Goal: Task Accomplishment & Management: Manage account settings

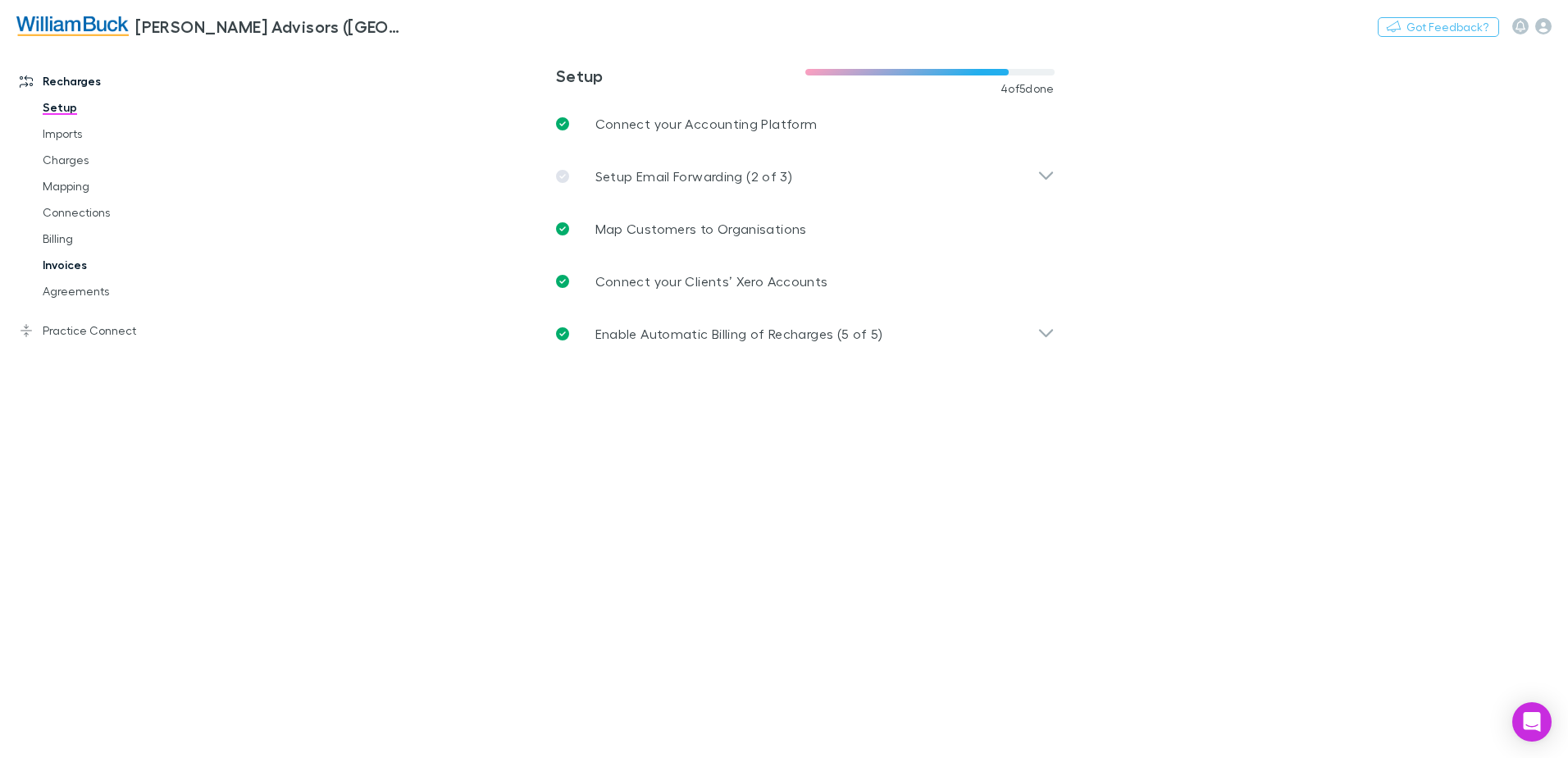
click at [64, 267] on link "Invoices" at bounding box center [123, 265] width 195 height 26
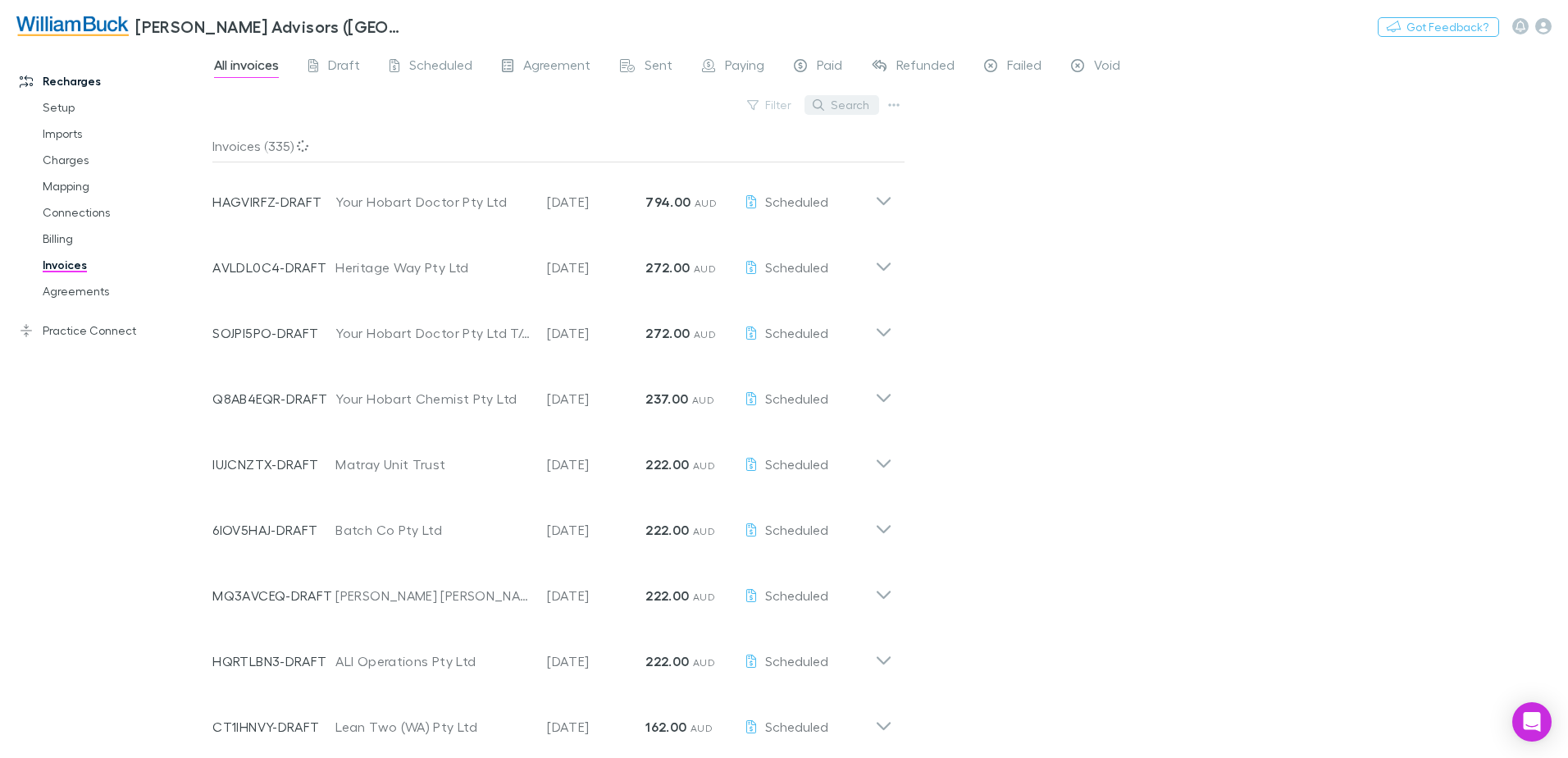
click at [834, 105] on button "Search" at bounding box center [842, 105] width 75 height 20
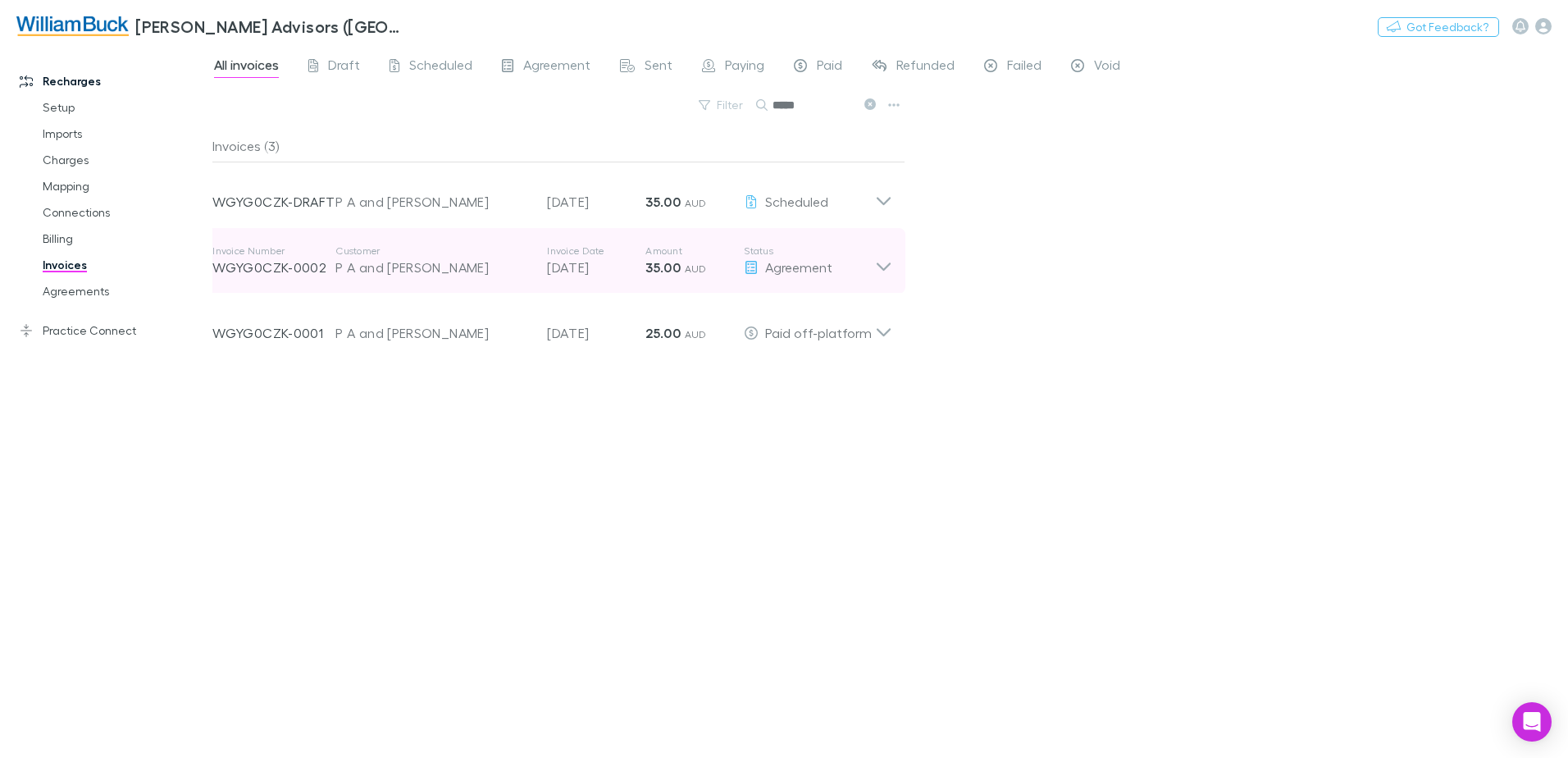
type input "*****"
click at [884, 259] on icon at bounding box center [883, 260] width 17 height 33
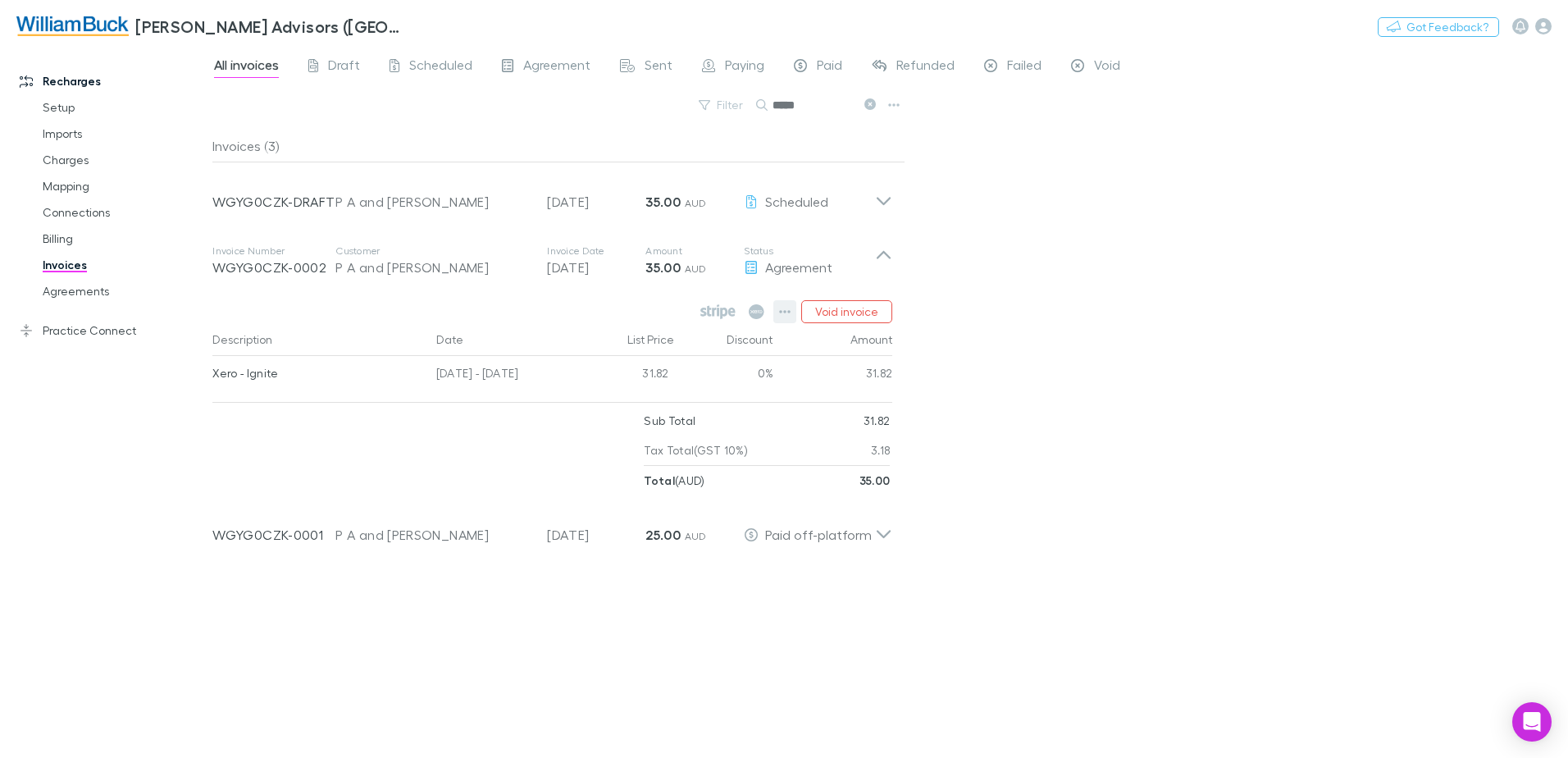
click at [779, 315] on button "button" at bounding box center [784, 311] width 23 height 23
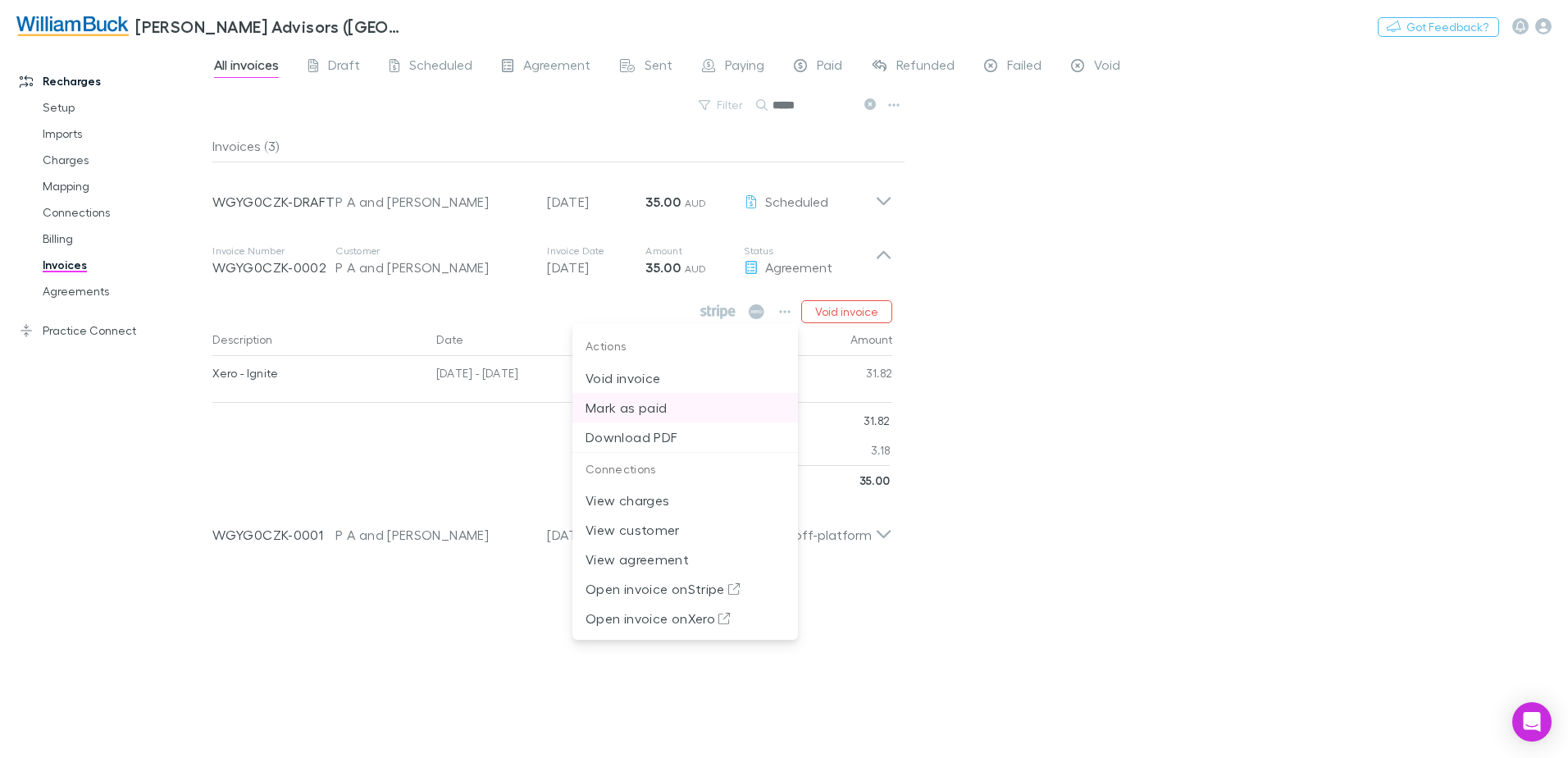
click at [652, 413] on p "Mark as paid" at bounding box center [684, 408] width 199 height 20
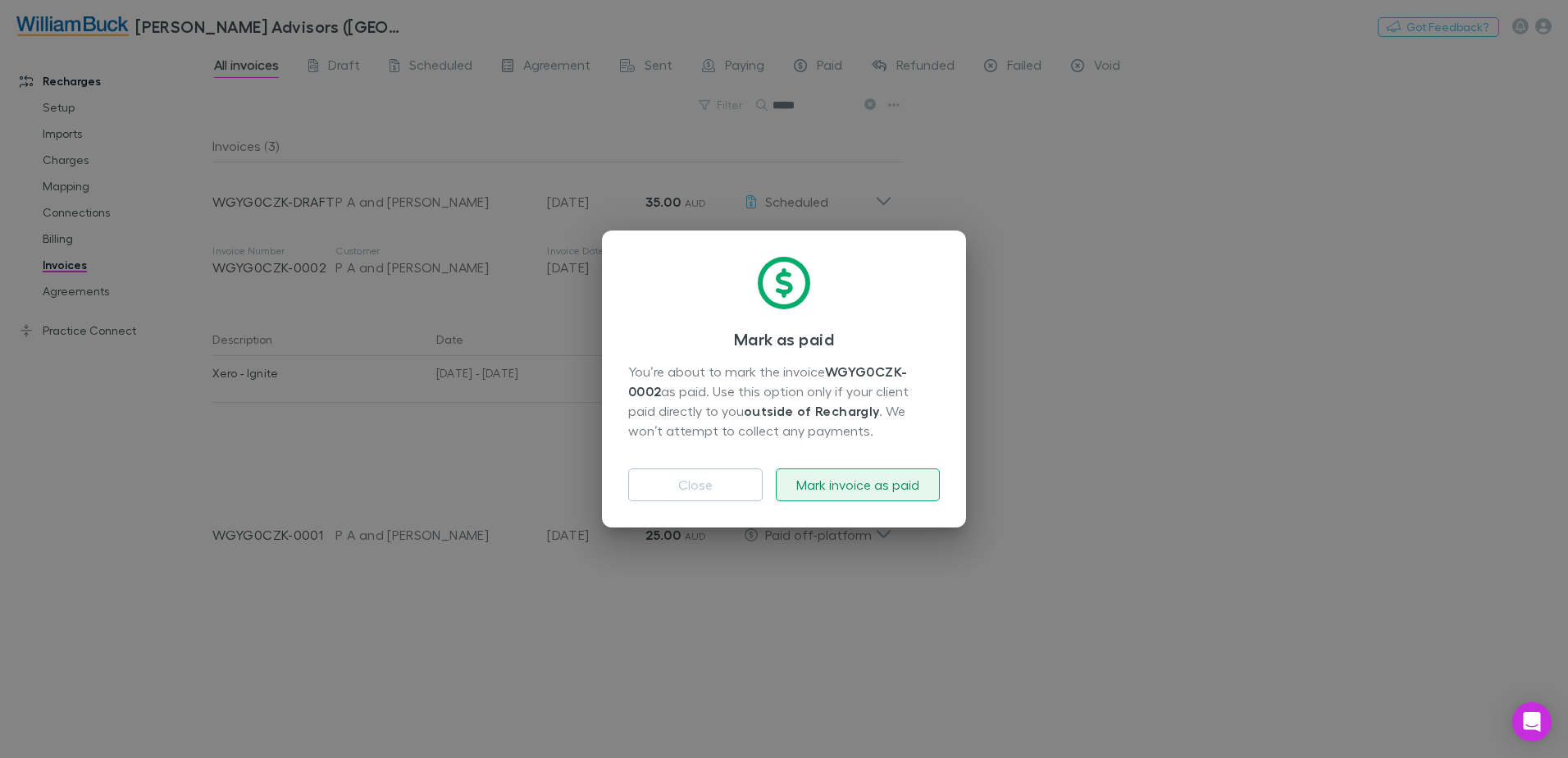
click at [893, 487] on button "Mark invoice as paid" at bounding box center [857, 484] width 164 height 33
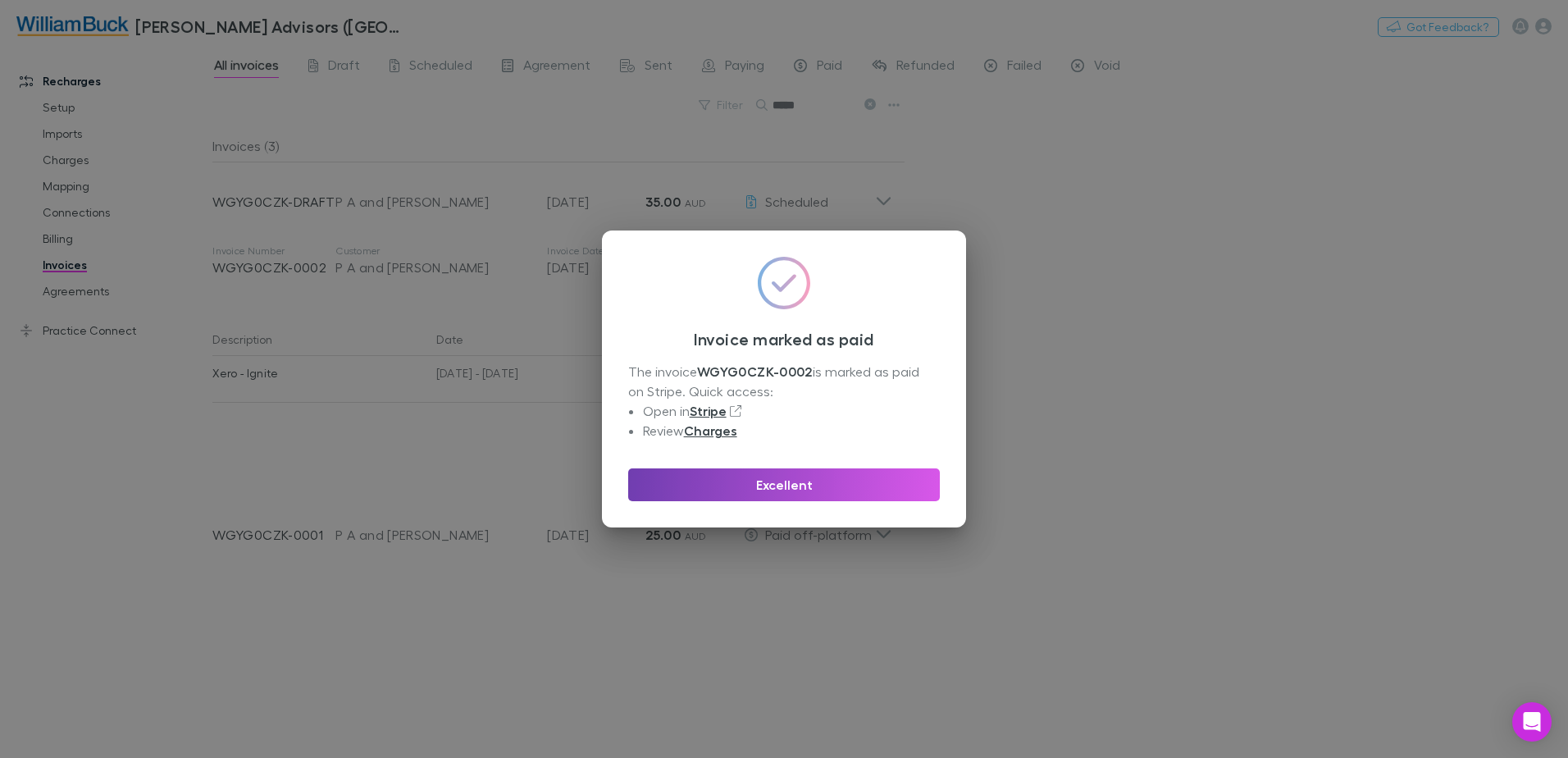
click at [784, 479] on button "Excellent" at bounding box center [783, 484] width 311 height 33
